Goal: Information Seeking & Learning: Learn about a topic

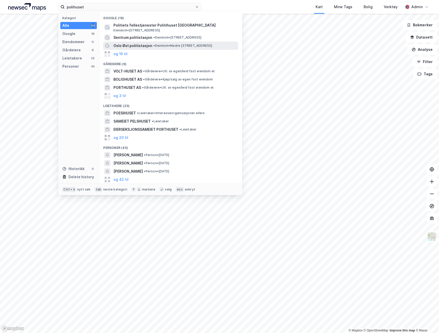
type input "polihuset"
click at [135, 45] on span "Oslo Øst politistasjon" at bounding box center [132, 46] width 39 height 6
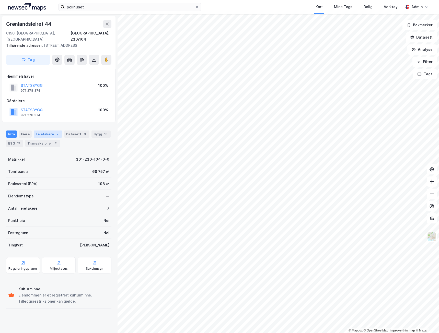
click at [51, 130] on div "Leietakere 7" at bounding box center [48, 133] width 28 height 7
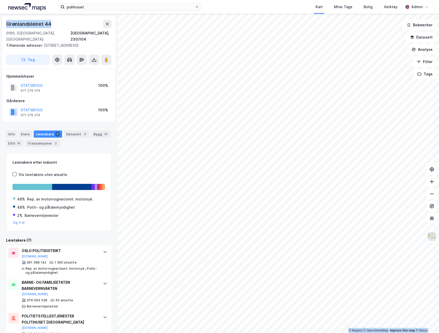
drag, startPoint x: 54, startPoint y: 25, endPoint x: -3, endPoint y: 20, distance: 57.2
click at [0, 20] on html "polihuset Kart Mine Tags Bolig Verktøy Admin © Mapbox © OpenStreetMap Improve t…" at bounding box center [219, 166] width 439 height 333
copy div "© Mapbox © OpenStreetMap Improve this map © [STREET_ADDRESS]"
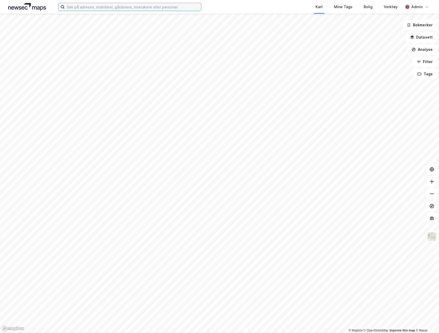
click at [89, 5] on input at bounding box center [133, 7] width 136 height 8
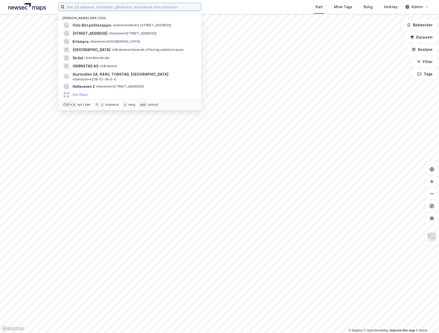
paste input "[STREET_ADDRESS]"
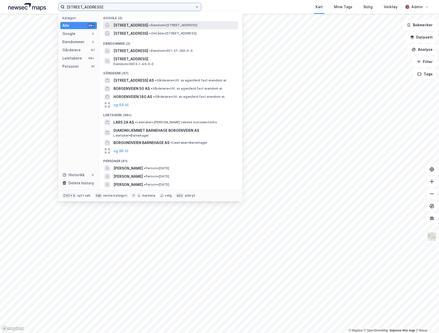
type input "[STREET_ADDRESS]"
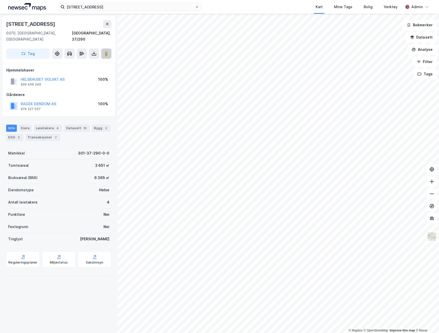
click at [107, 51] on image at bounding box center [106, 53] width 3 height 5
click at [110, 49] on button at bounding box center [106, 54] width 10 height 10
